Goal: Task Accomplishment & Management: Use online tool/utility

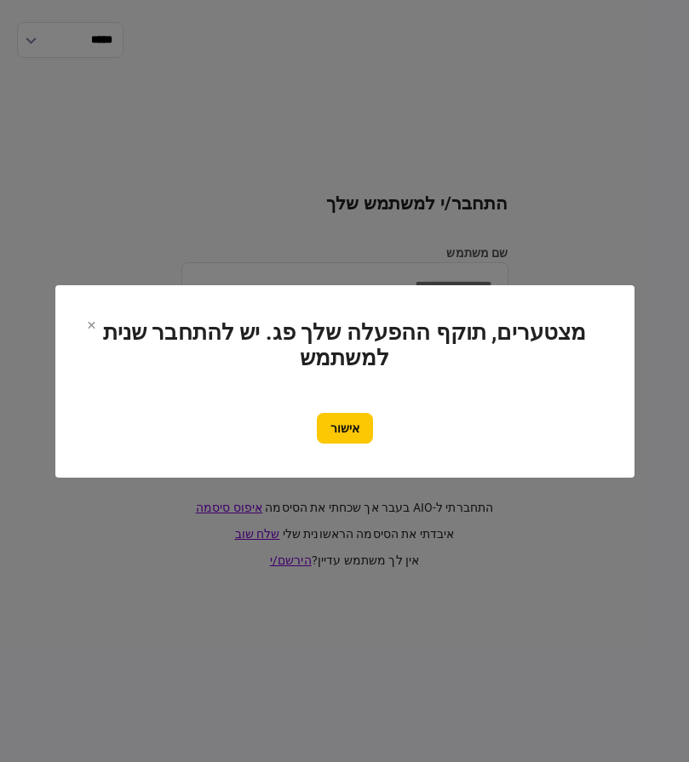
drag, startPoint x: 340, startPoint y: 443, endPoint x: 364, endPoint y: 391, distance: 57.2
click at [342, 435] on button "אישור" at bounding box center [345, 428] width 56 height 31
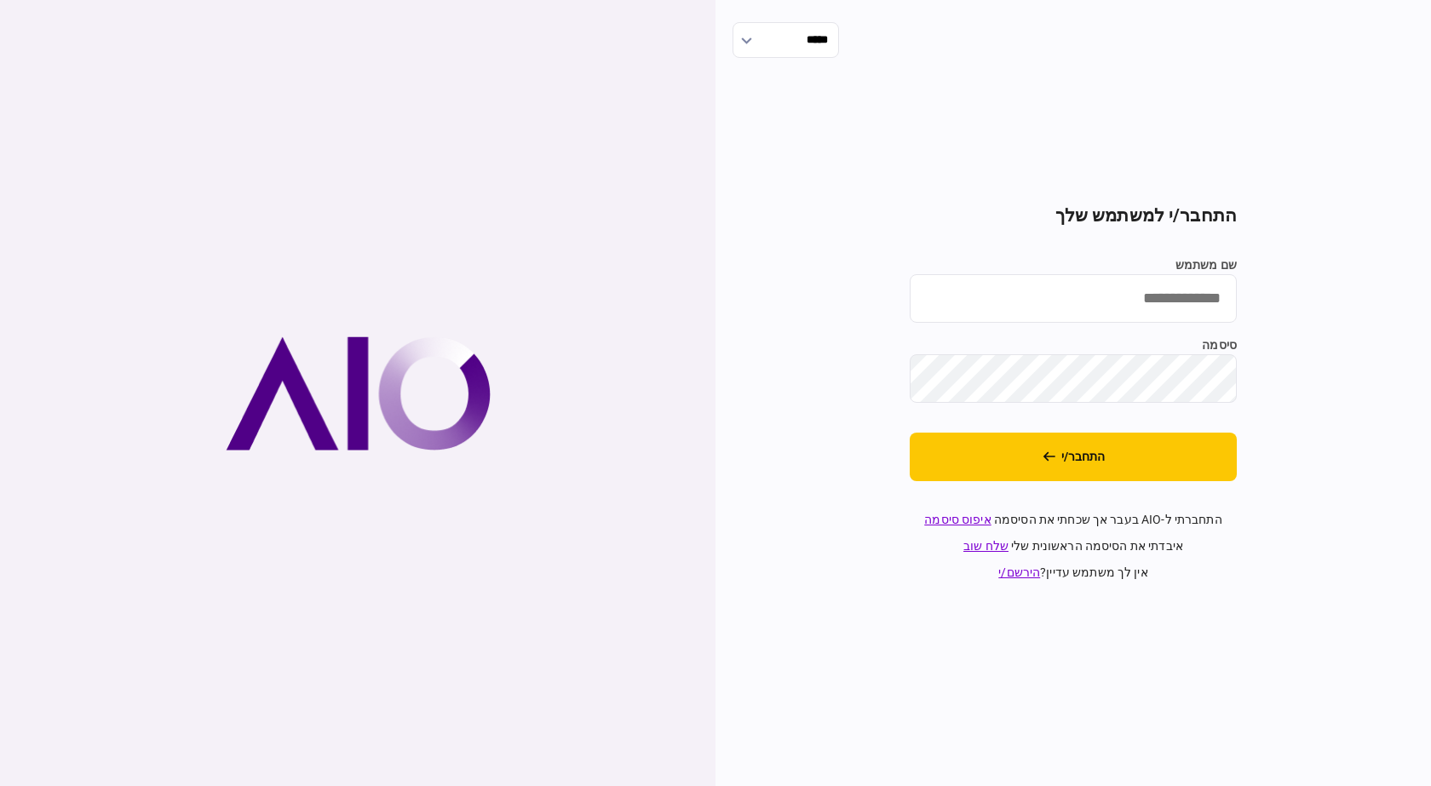
click at [688, 277] on input "שם משתמש" at bounding box center [1072, 298] width 327 height 49
type input "*********"
click at [688, 433] on button "התחבר/י" at bounding box center [1072, 457] width 327 height 49
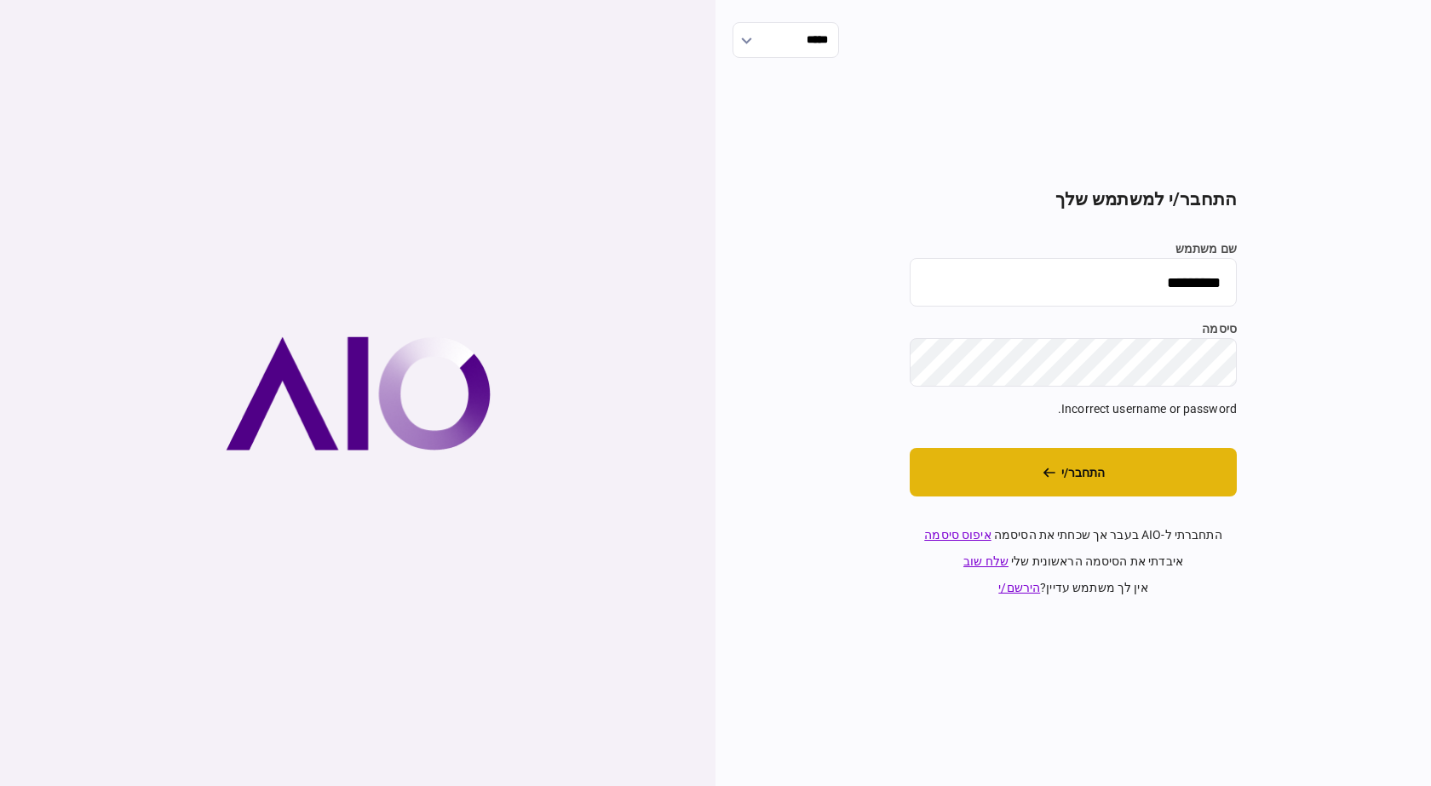
click at [688, 467] on button "התחבר/י" at bounding box center [1072, 472] width 327 height 49
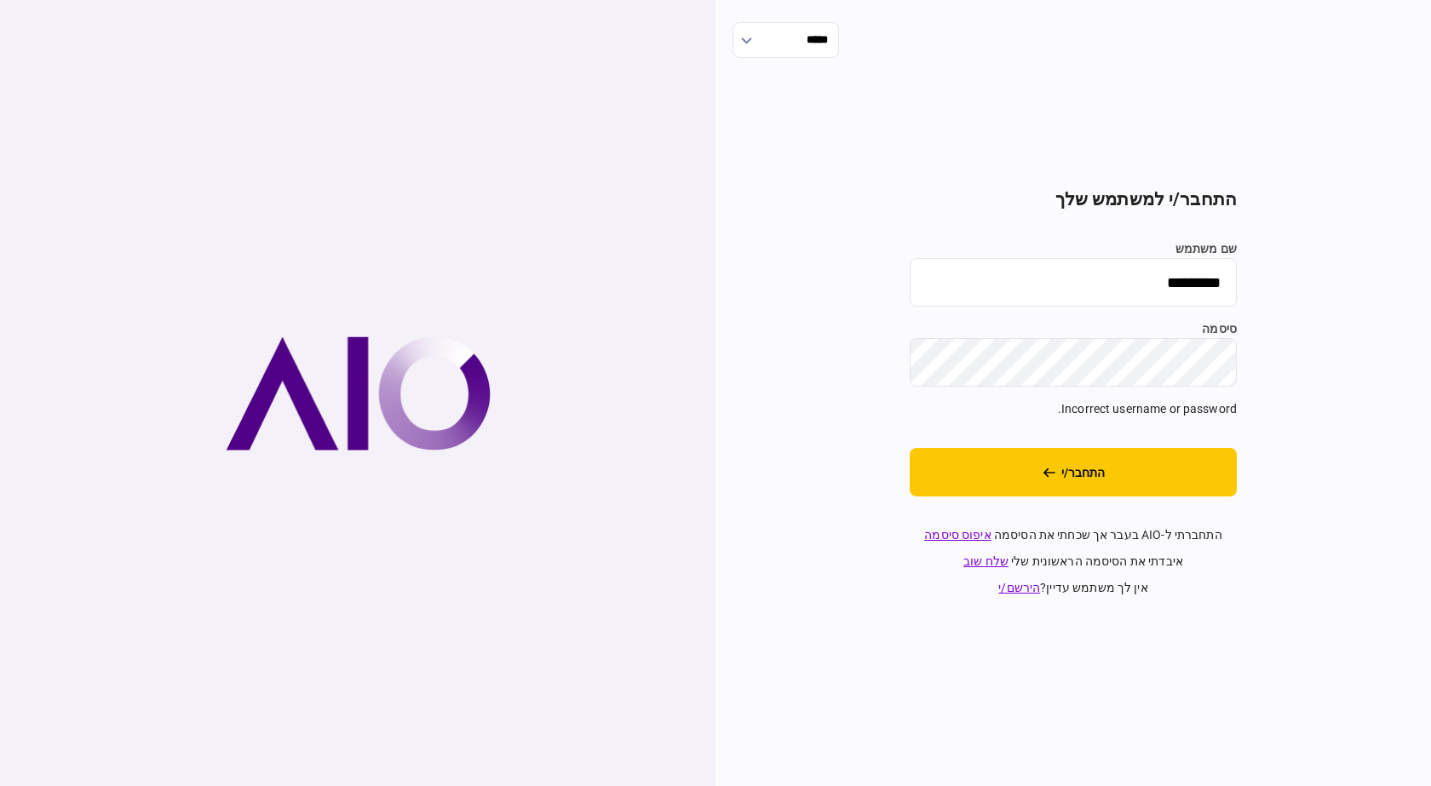
click at [688, 359] on div "***** התחבר/י למשתמש שלך שם משתמש ********* סיסמה Incorrect username or passwor…" at bounding box center [1072, 393] width 715 height 786
click at [688, 448] on button "התחבר/י" at bounding box center [1072, 472] width 327 height 49
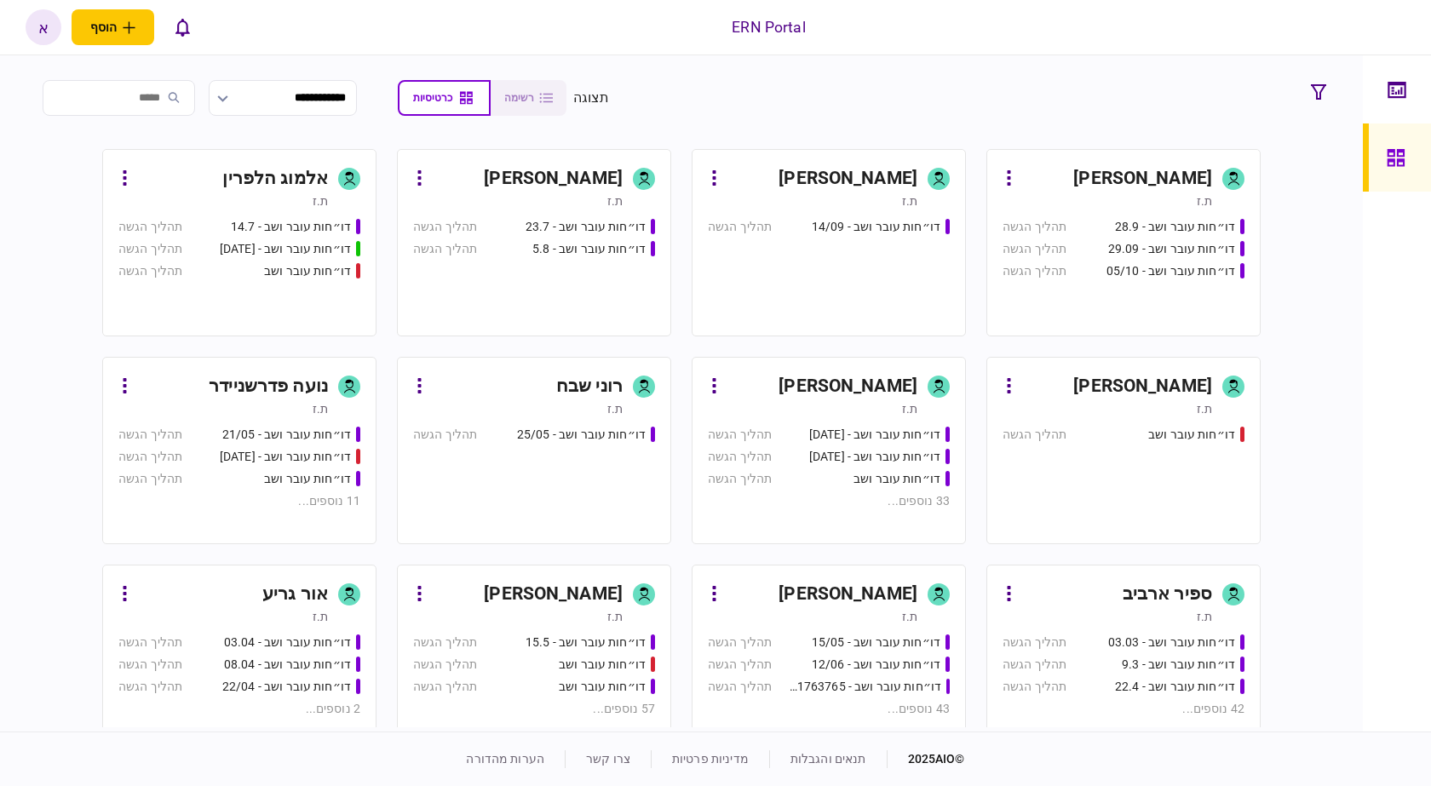
click at [163, 101] on input "search" at bounding box center [119, 98] width 152 height 36
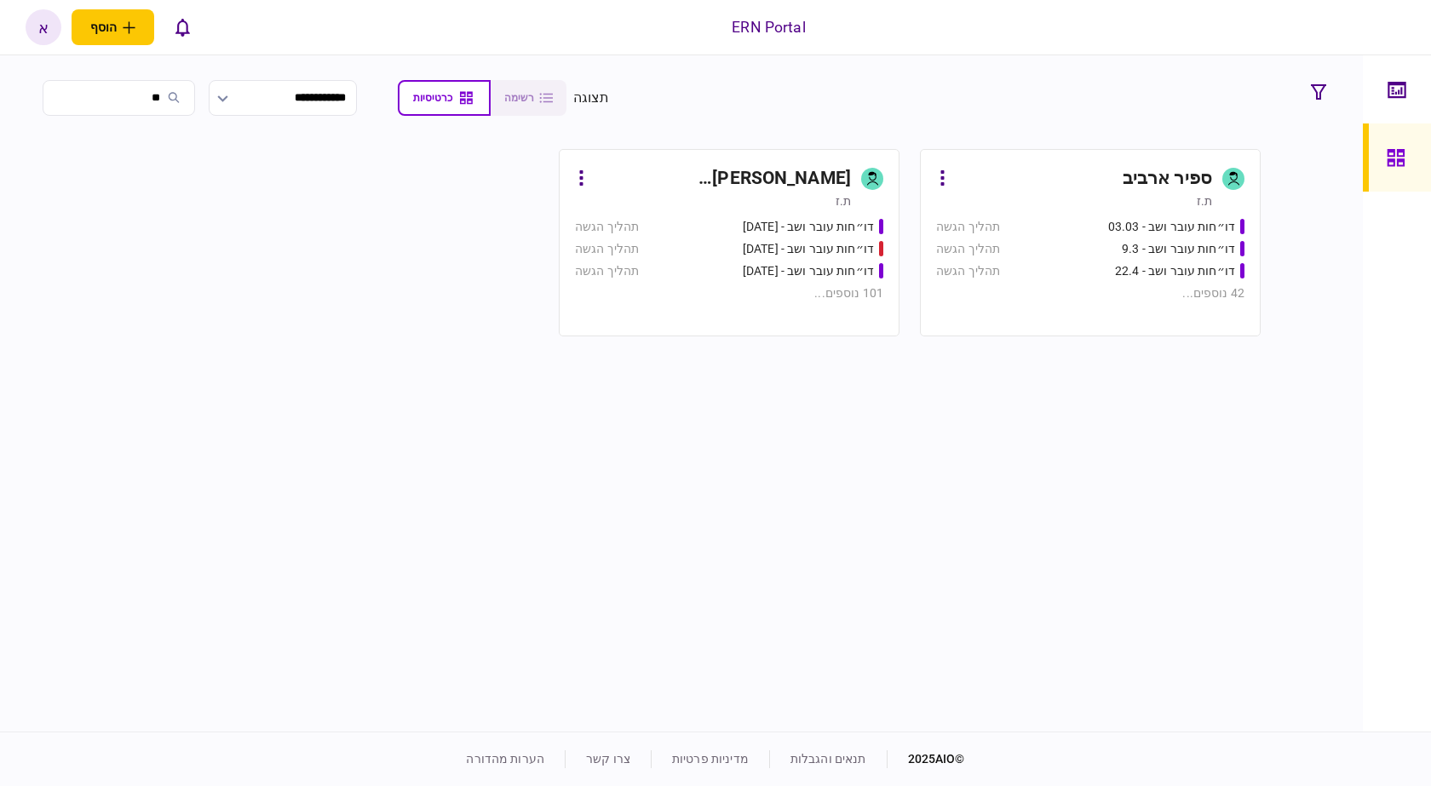
type input "**"
click at [797, 179] on div "[PERSON_NAME]" at bounding box center [722, 178] width 256 height 27
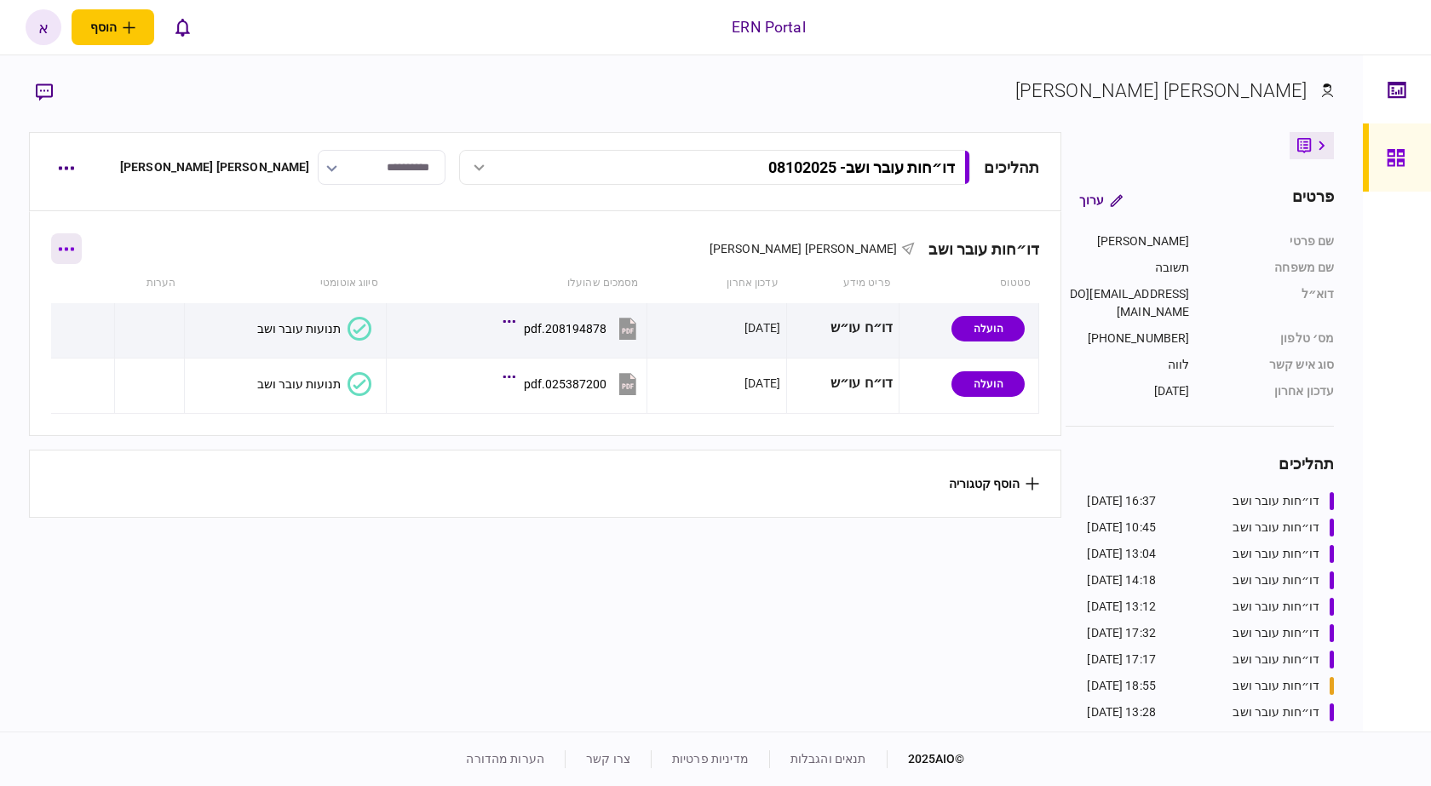
click at [70, 243] on button "button" at bounding box center [66, 248] width 31 height 31
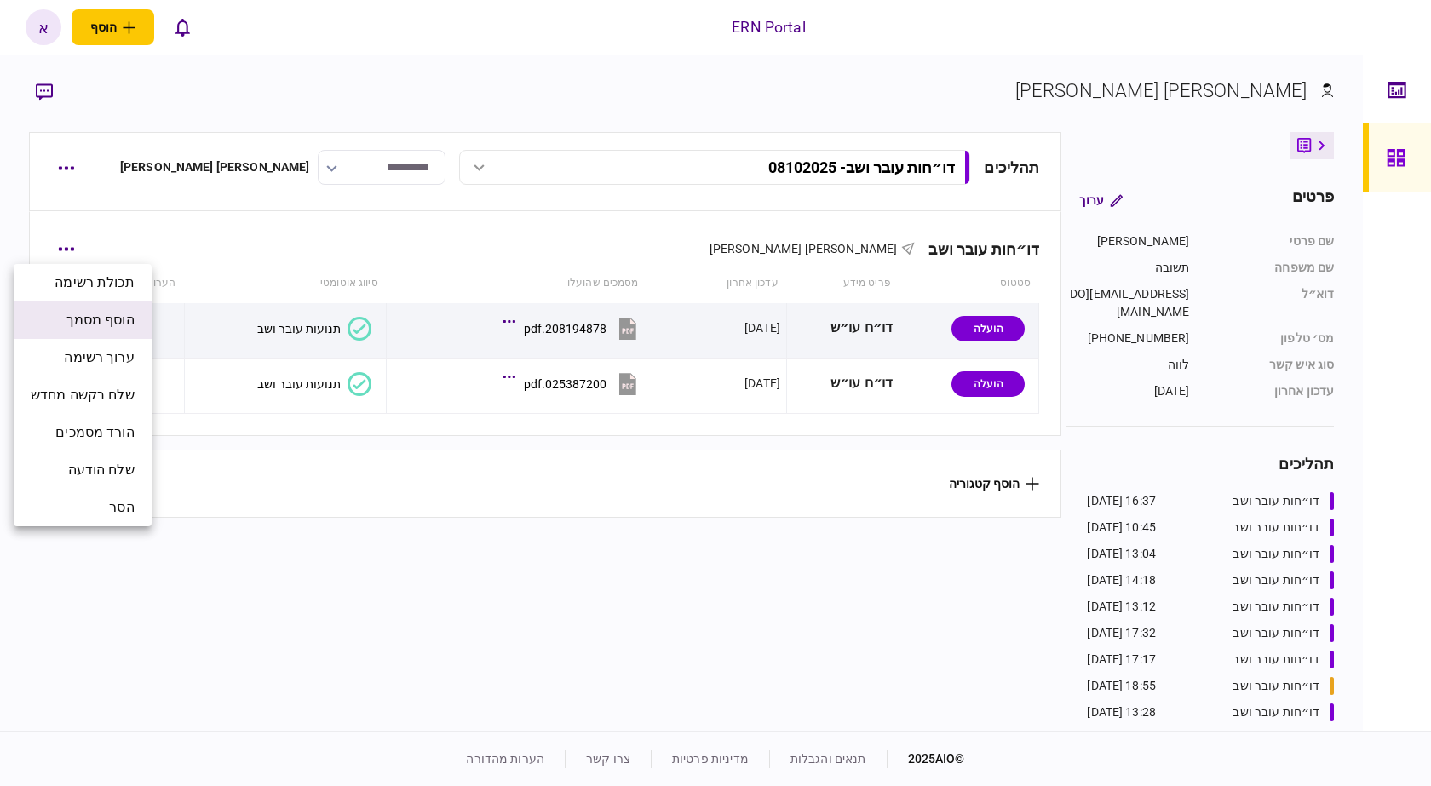
click at [119, 324] on span "הוסף מסמך" at bounding box center [100, 320] width 68 height 20
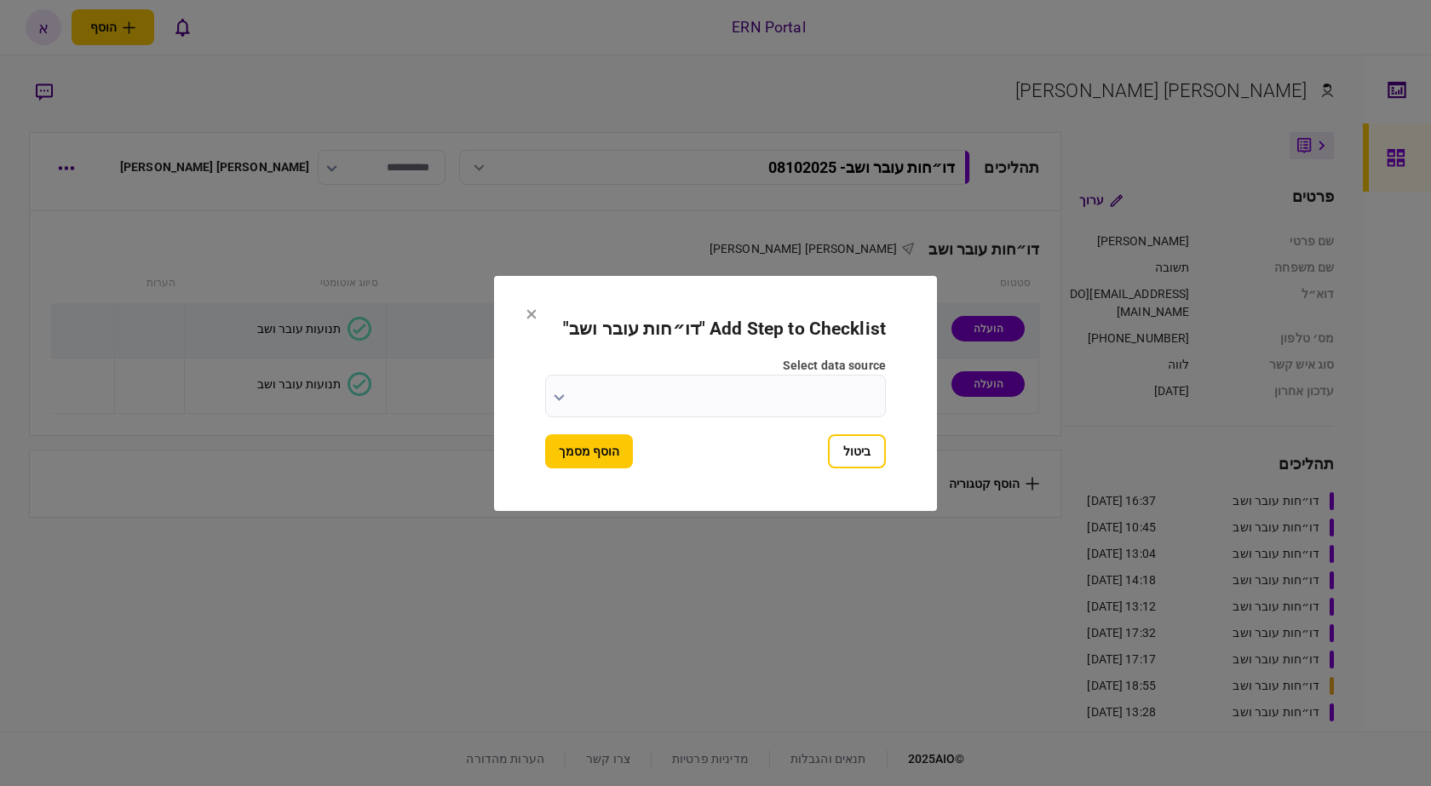
click at [769, 382] on input "select data source" at bounding box center [715, 396] width 341 height 43
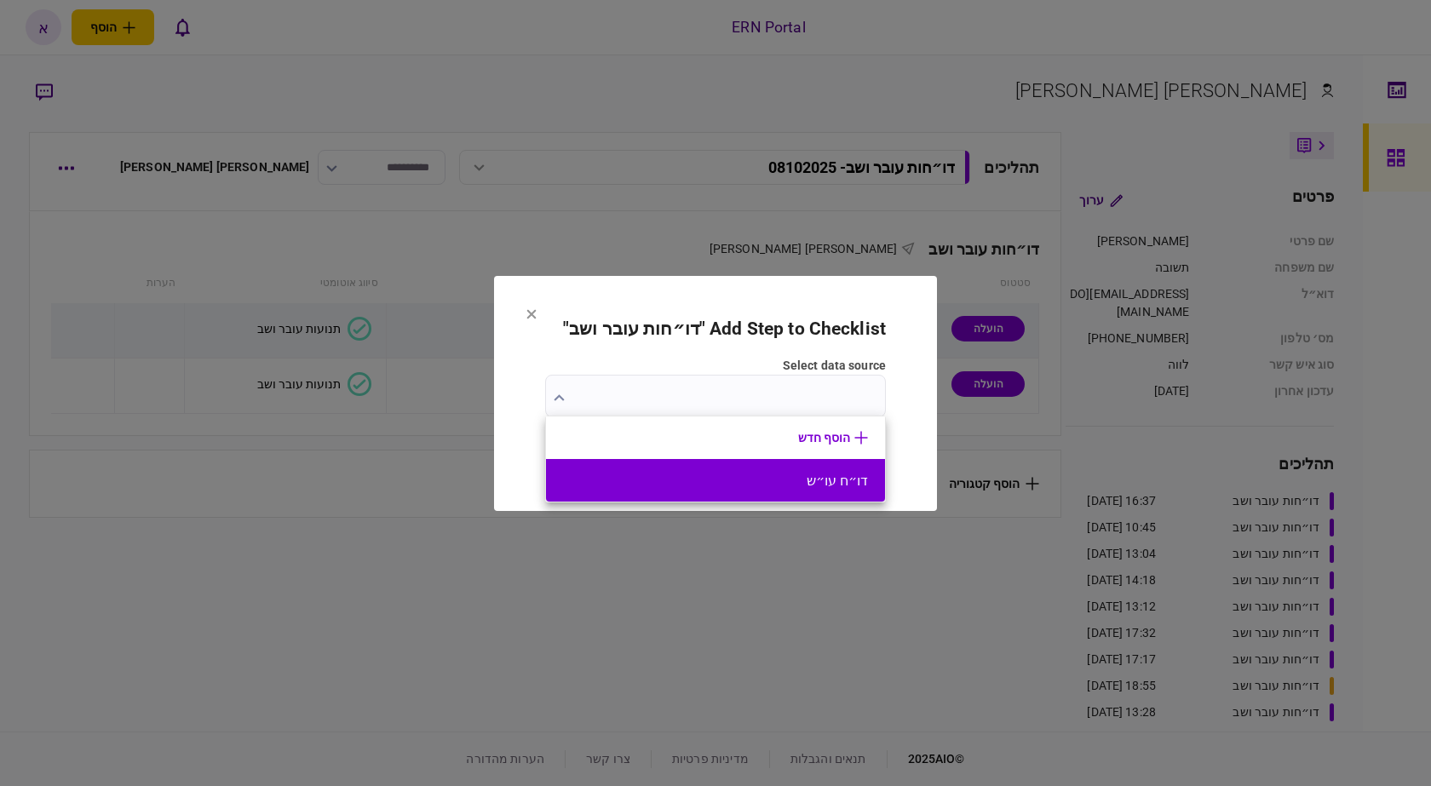
click at [784, 486] on button "דו״ח עו״ש" at bounding box center [715, 481] width 305 height 16
type input "*********"
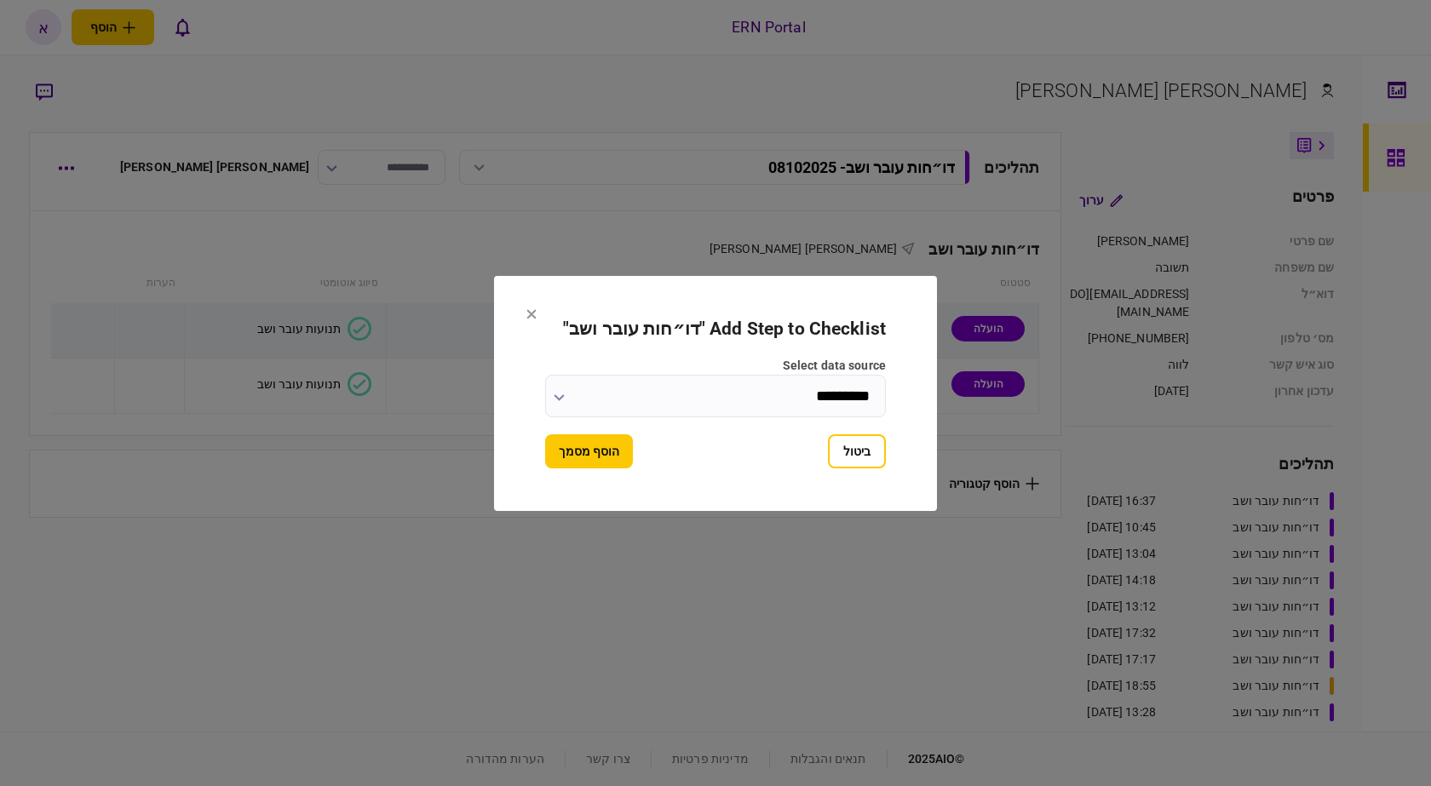
click at [579, 456] on button "הוסף מסמך" at bounding box center [589, 451] width 88 height 34
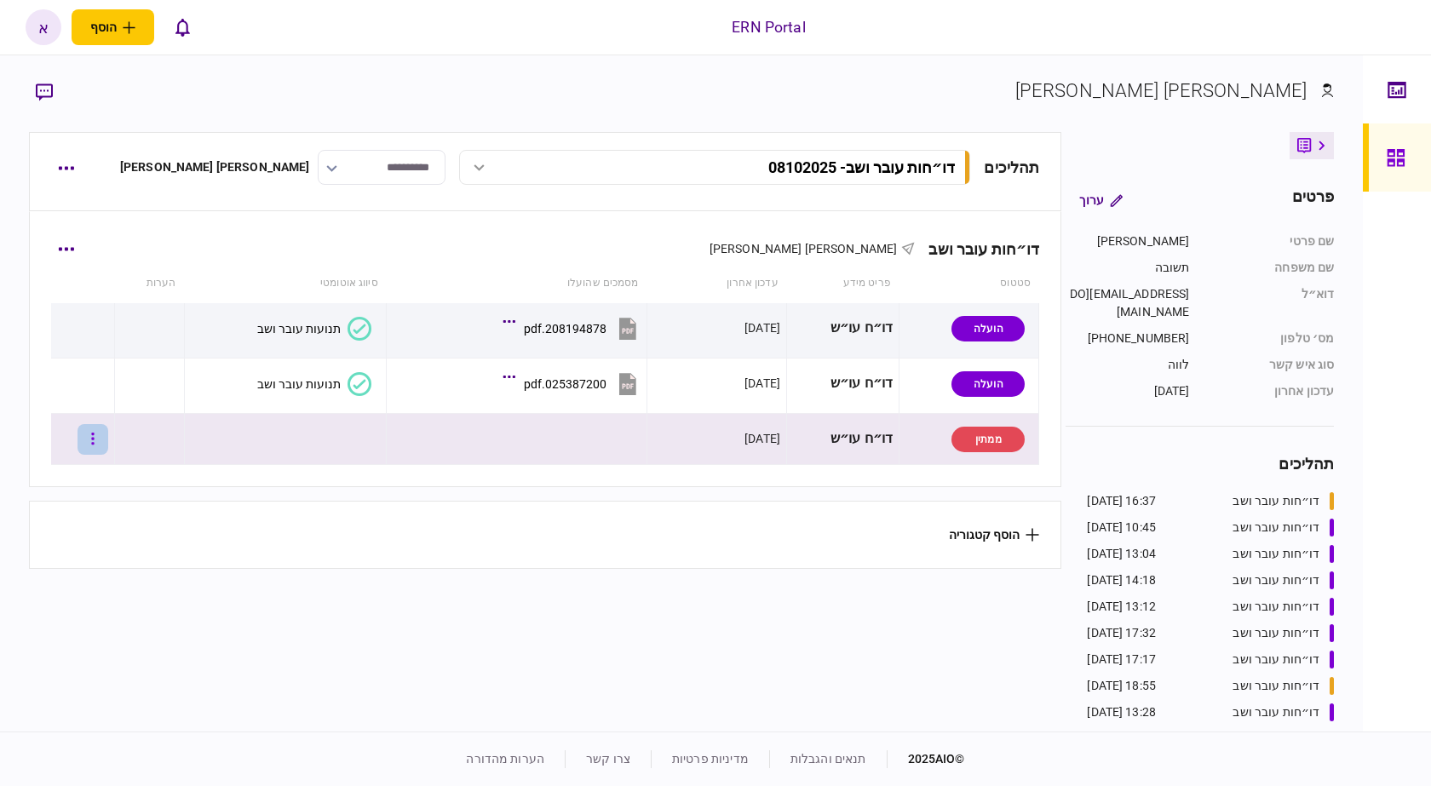
click at [95, 437] on icon "button" at bounding box center [92, 439] width 3 height 16
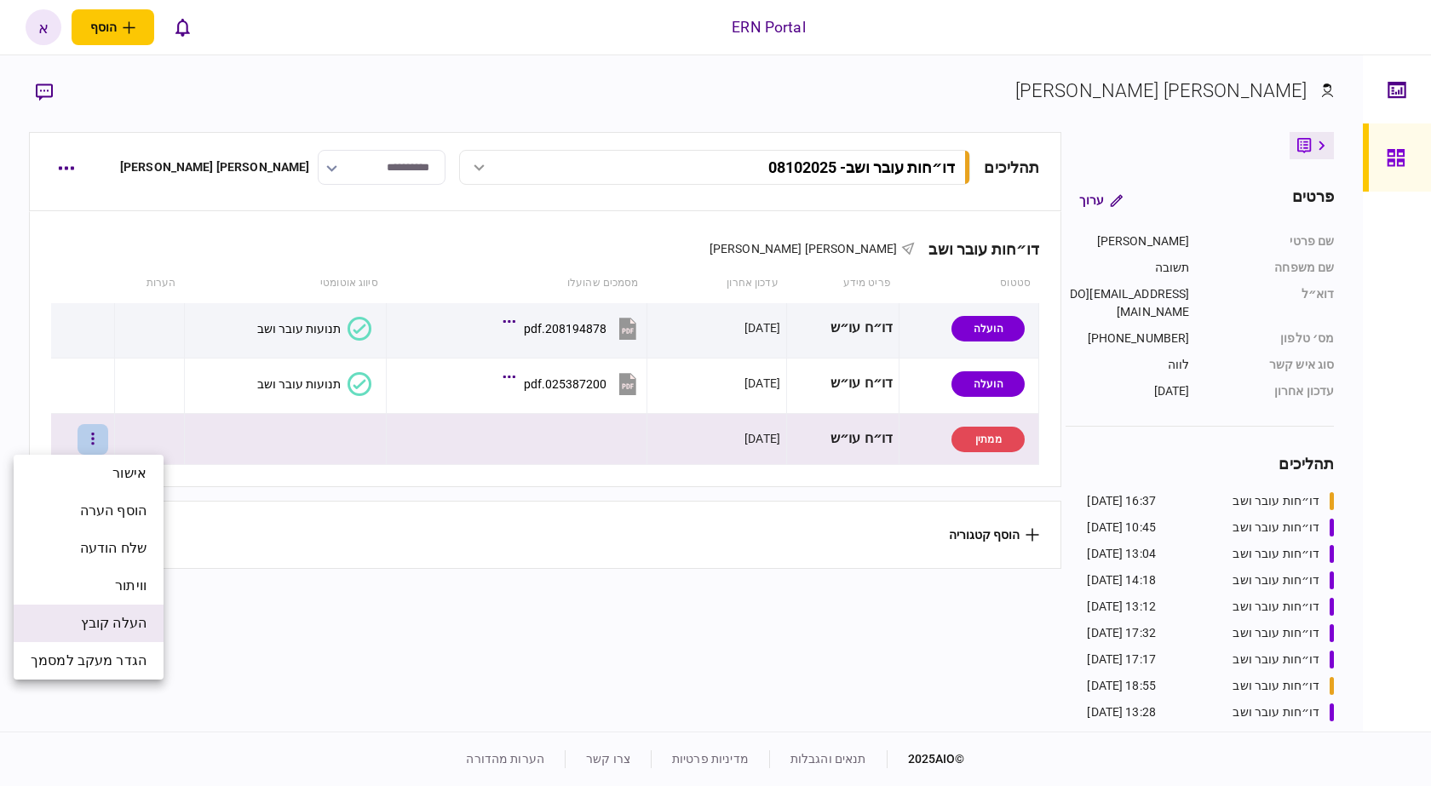
click at [130, 616] on span "העלה קובץ" at bounding box center [114, 623] width 66 height 20
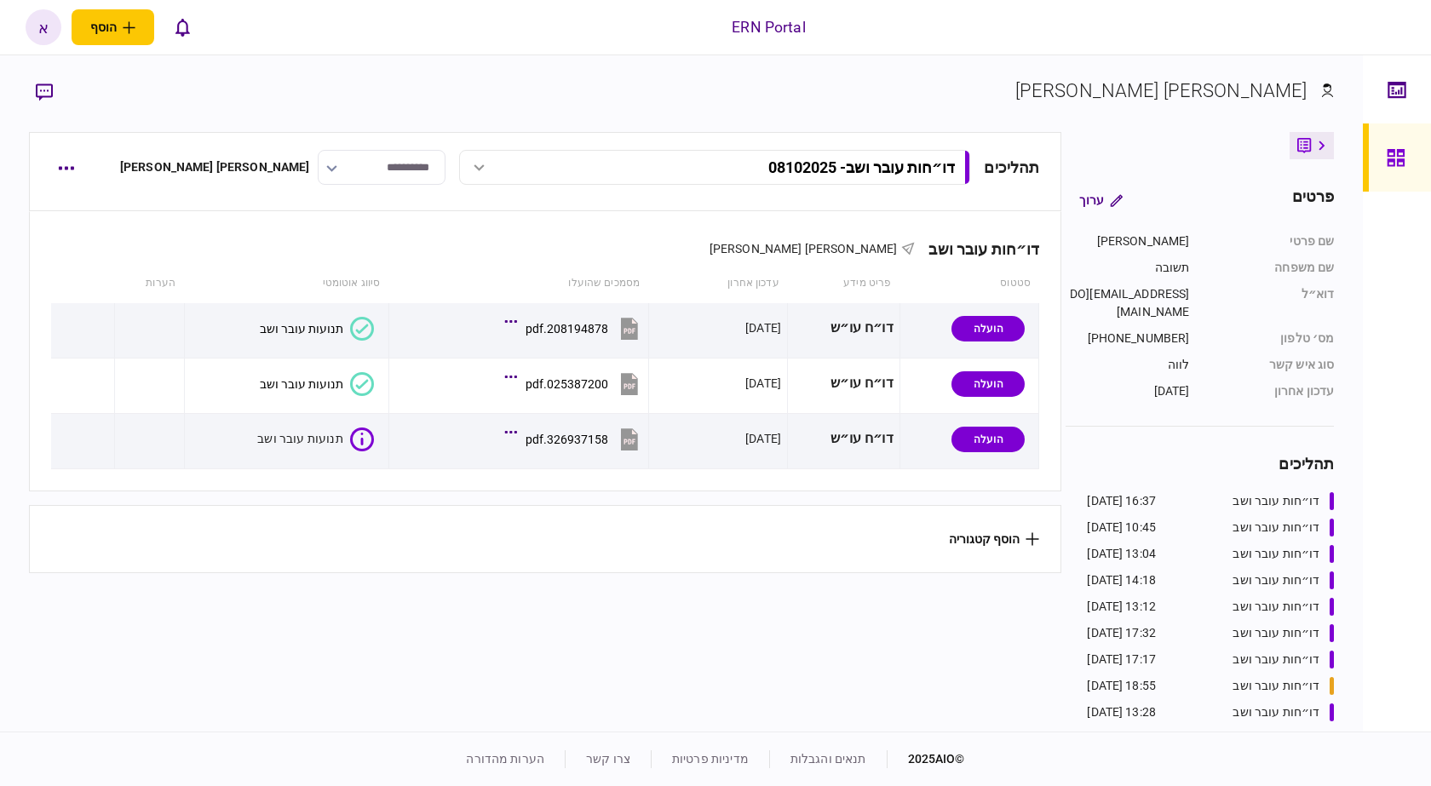
click at [624, 523] on section "הוסף קטגוריה" at bounding box center [545, 539] width 1033 height 68
click at [619, 616] on section "תהליכים דו״חות עובר ושב - 08102025 דו״חות עובר ושב - 08102025 17:51 08/10/2025 …" at bounding box center [545, 429] width 1033 height 595
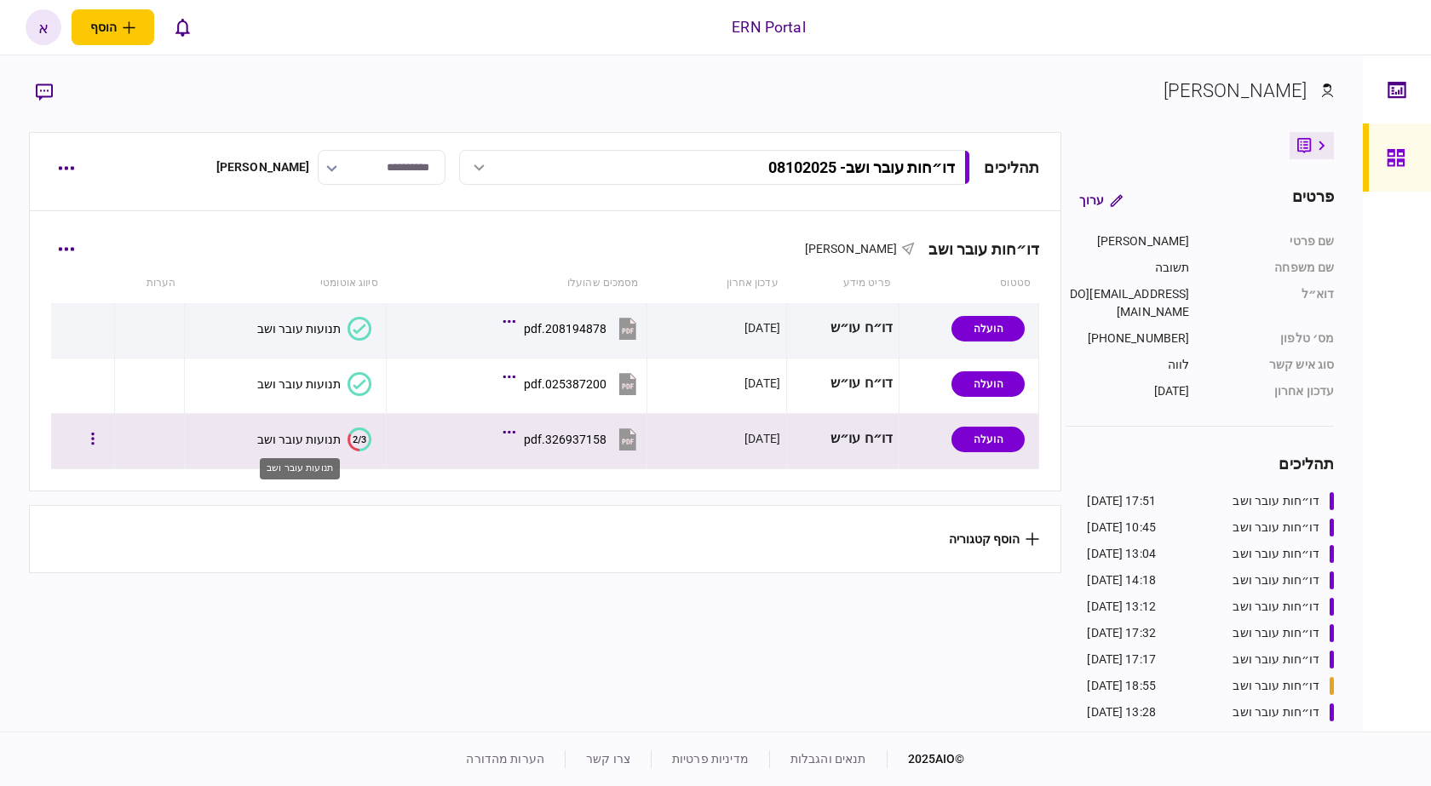
click at [287, 440] on div "תנועות עובר ושב" at bounding box center [298, 440] width 83 height 14
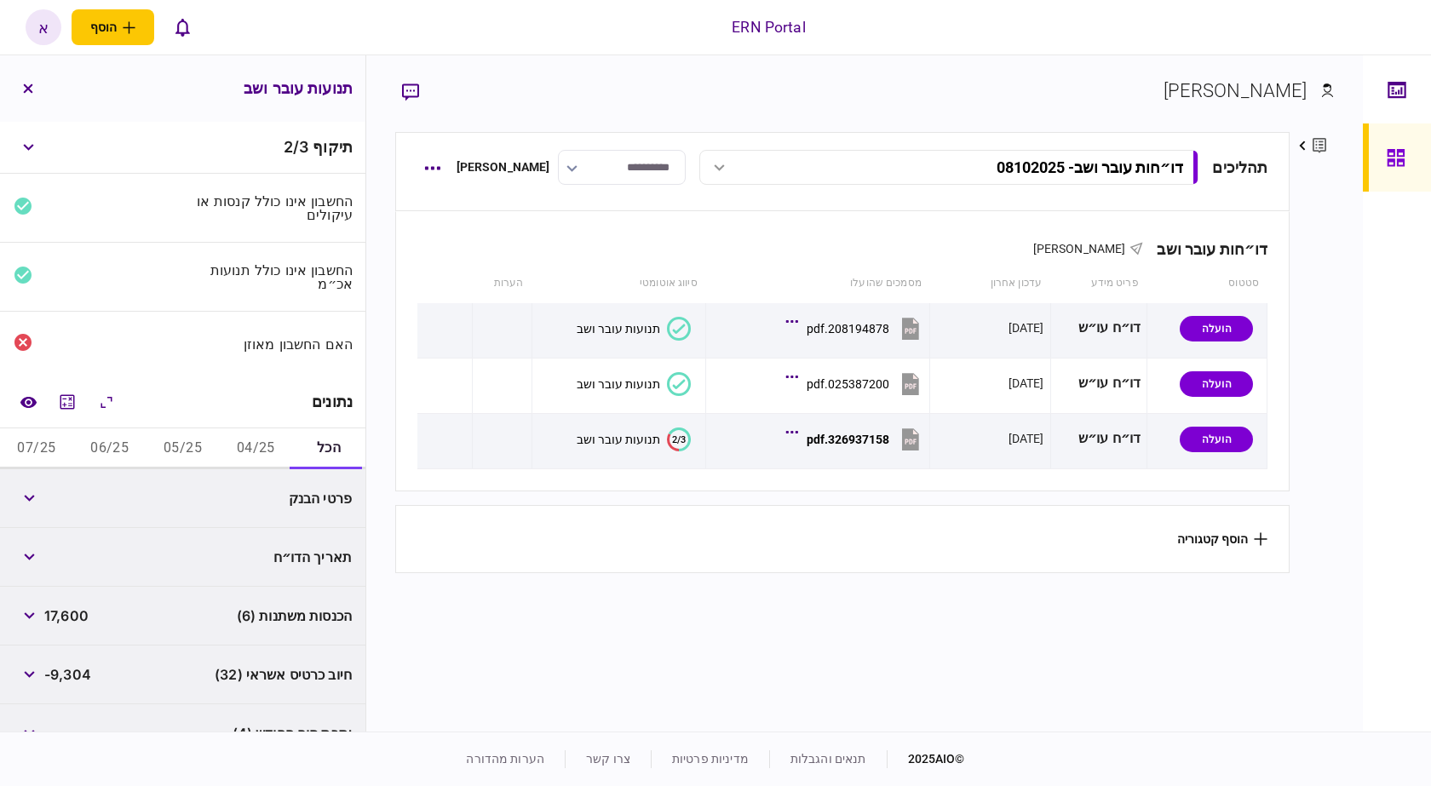
click at [248, 459] on button "04/25" at bounding box center [255, 448] width 73 height 41
